Goal: Navigation & Orientation: Find specific page/section

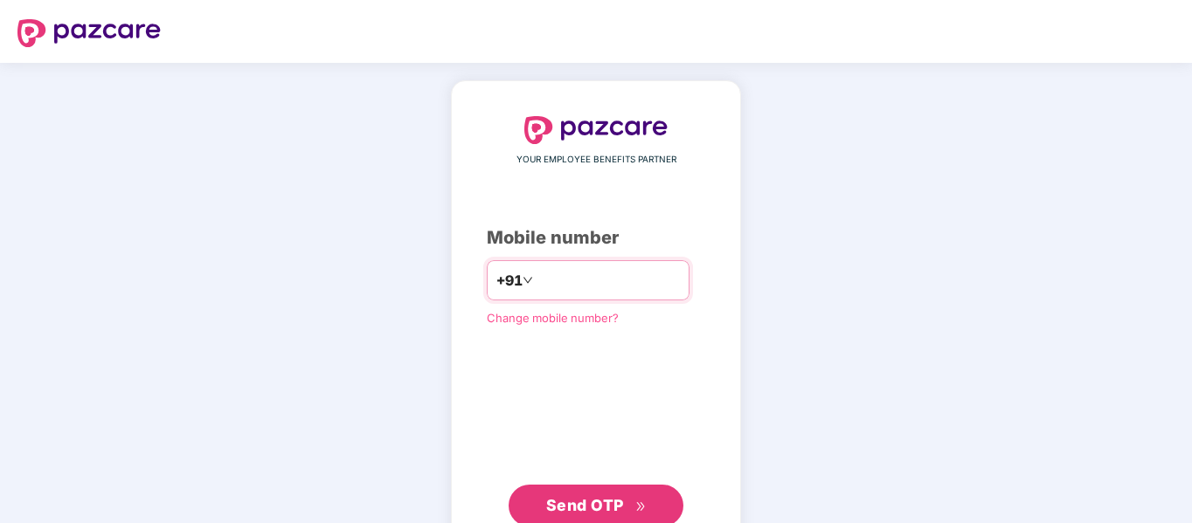
click at [537, 288] on input "number" at bounding box center [608, 281] width 143 height 28
type input "**********"
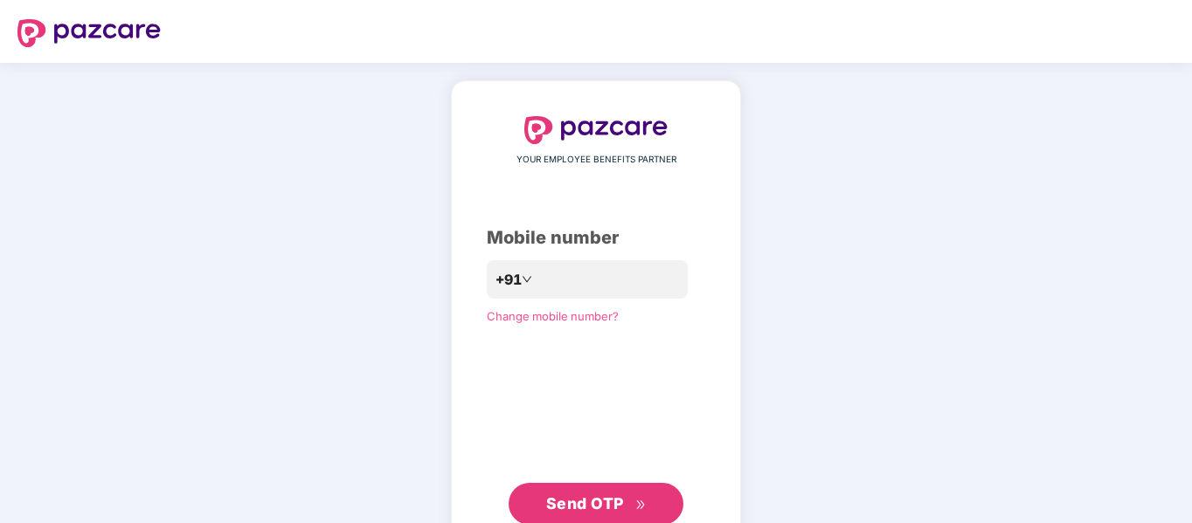
click at [579, 501] on span "Send OTP" at bounding box center [585, 504] width 78 height 18
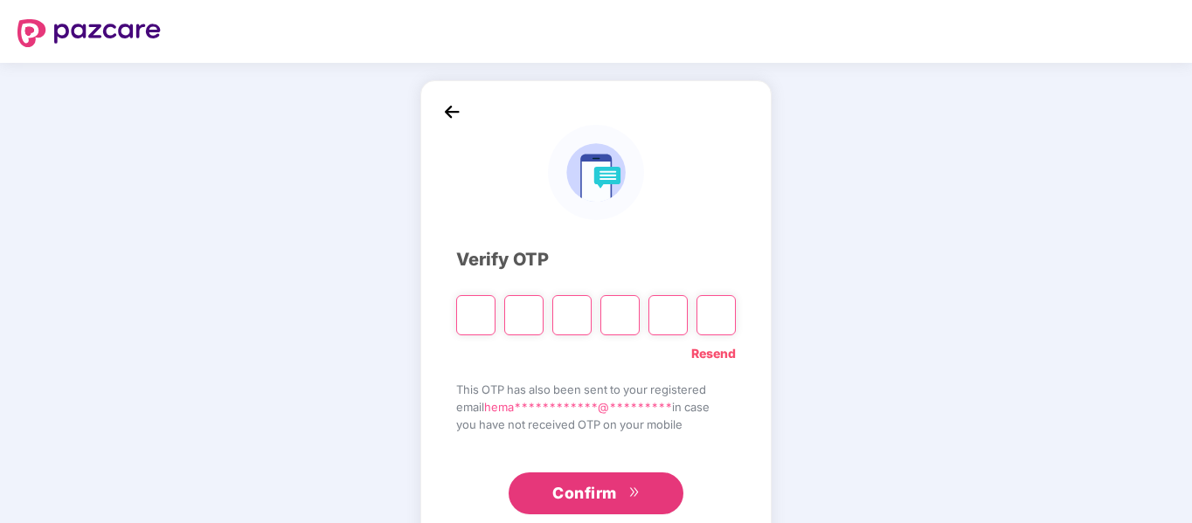
type input "*"
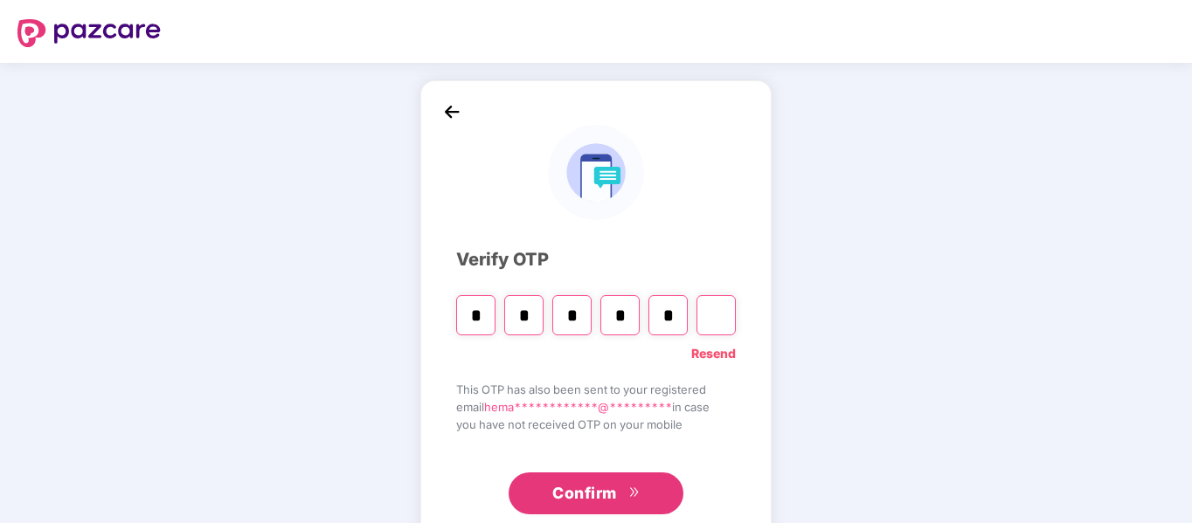
type input "*"
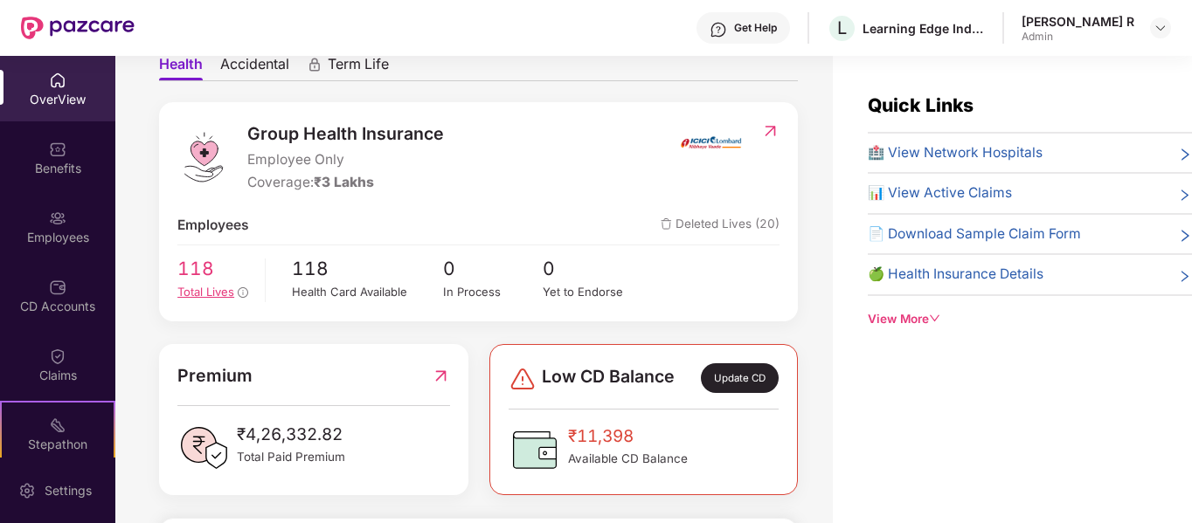
click at [202, 276] on span "118" at bounding box center [214, 268] width 75 height 29
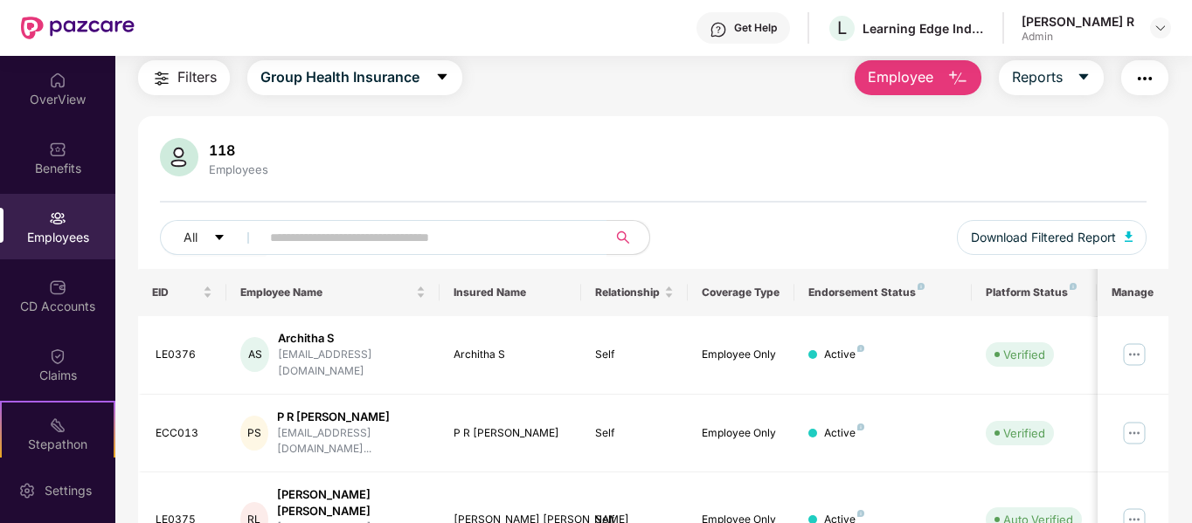
scroll to position [87, 0]
